Goal: Entertainment & Leisure: Consume media (video, audio)

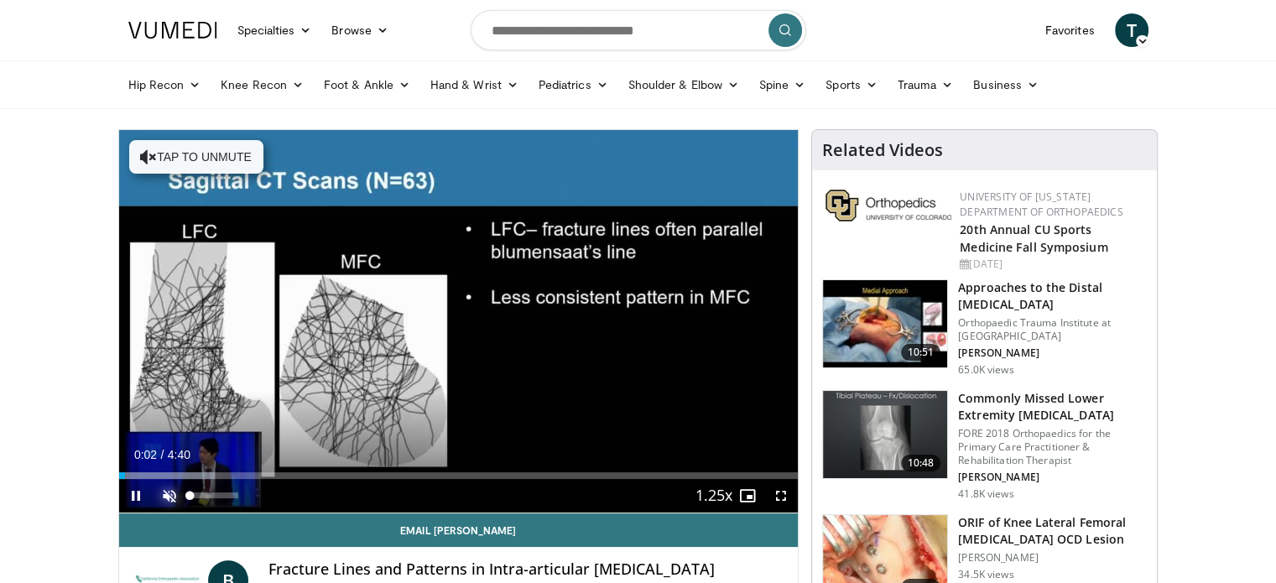
click at [171, 499] on span "Video Player" at bounding box center [170, 496] width 34 height 34
click at [778, 498] on span "Video Player" at bounding box center [781, 496] width 34 height 34
